Goal: Task Accomplishment & Management: Use online tool/utility

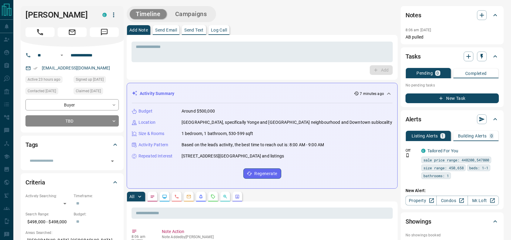
click at [46, 32] on button "Call" at bounding box center [39, 32] width 29 height 10
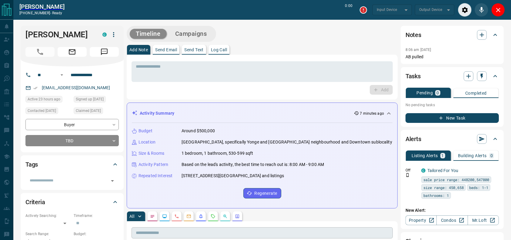
type input "*******"
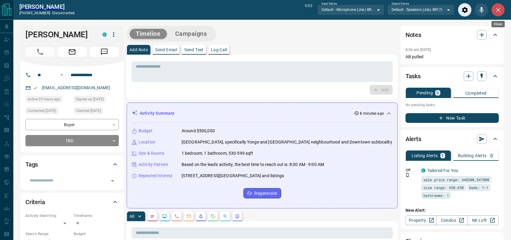
click at [495, 10] on icon "Close" at bounding box center [498, 9] width 7 height 7
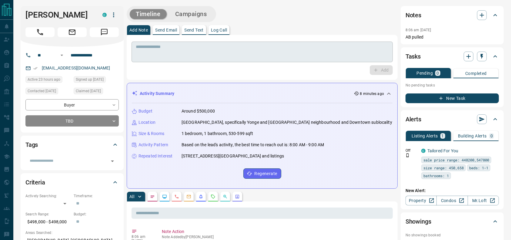
click at [242, 53] on textarea at bounding box center [262, 51] width 253 height 15
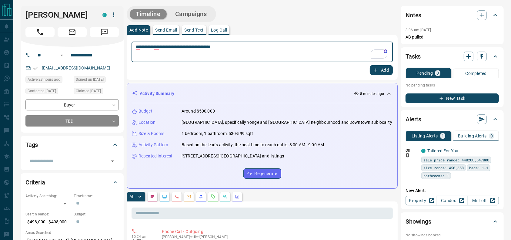
type textarea "**********"
click at [387, 70] on button "Add" at bounding box center [381, 70] width 23 height 10
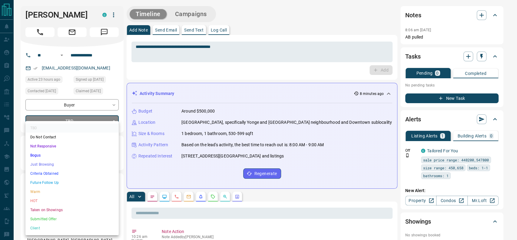
click at [39, 173] on li "Criteria Obtained" at bounding box center [71, 173] width 93 height 9
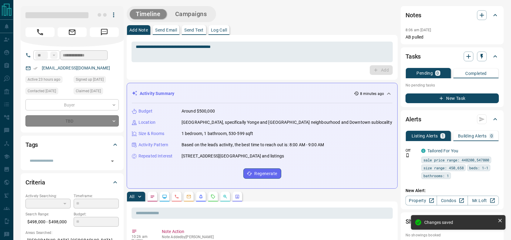
type input "*"
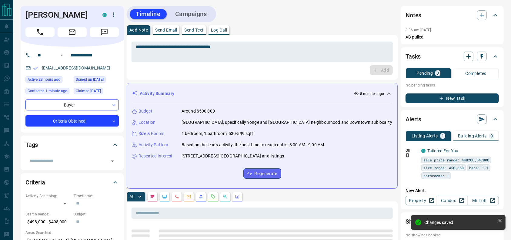
click at [179, 13] on button "Campaigns" at bounding box center [191, 14] width 44 height 10
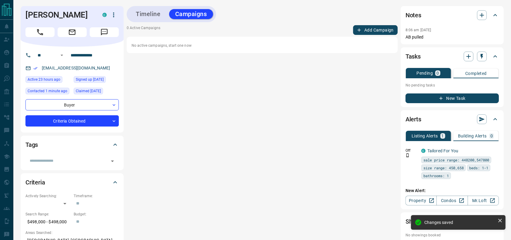
click at [382, 32] on button "Add Campaign" at bounding box center [375, 30] width 45 height 10
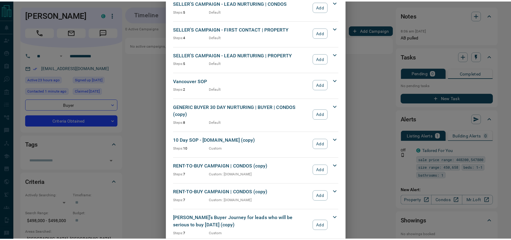
scroll to position [653, 0]
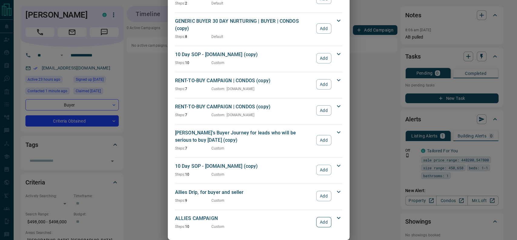
click at [319, 217] on button "Add" at bounding box center [323, 222] width 15 height 10
